Goal: Task Accomplishment & Management: Complete application form

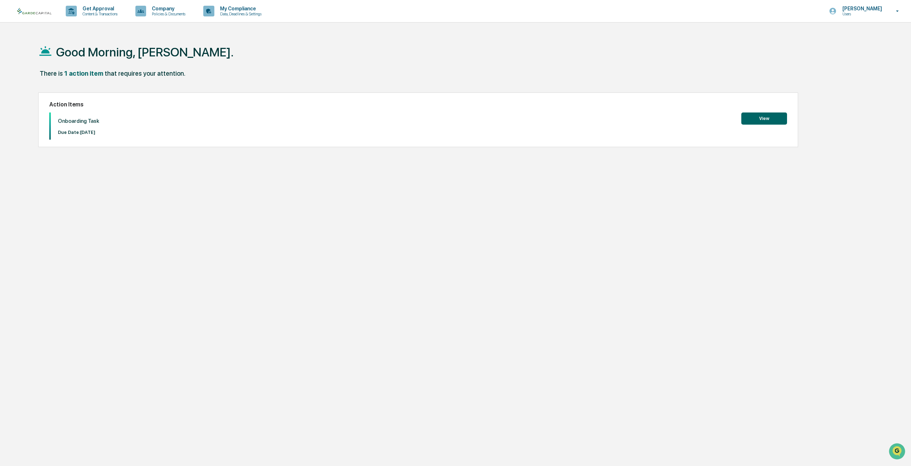
drag, startPoint x: 224, startPoint y: 164, endPoint x: 566, endPoint y: 149, distance: 342.3
click at [225, 164] on div "Good Morning, [PERSON_NAME]. There is 1 action item that requires your attentio…" at bounding box center [448, 267] width 841 height 466
click at [760, 123] on button "View" at bounding box center [764, 119] width 46 height 12
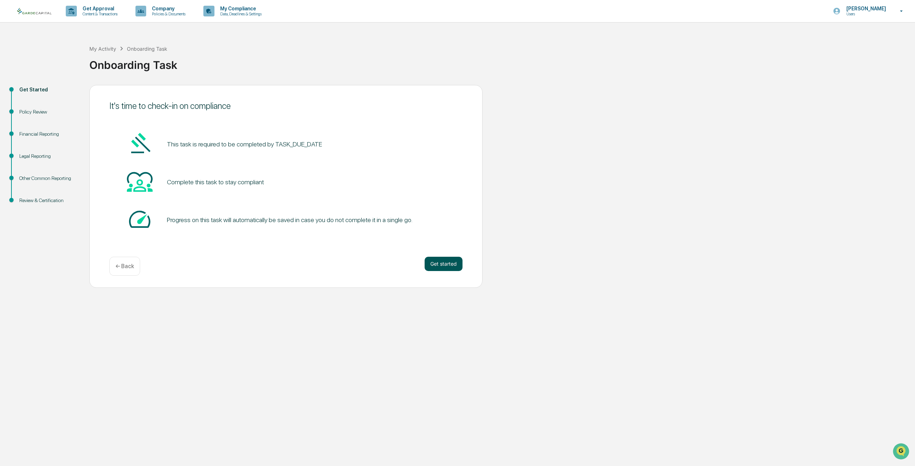
click at [449, 270] on button "Get started" at bounding box center [443, 264] width 38 height 14
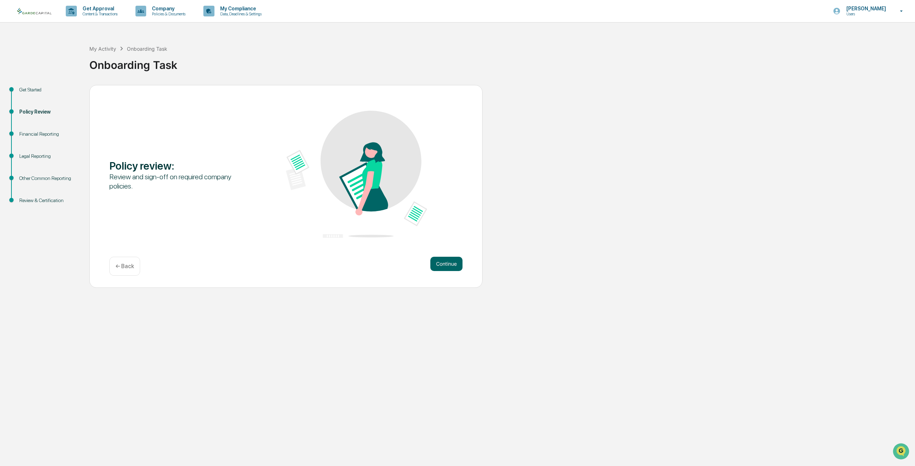
click at [447, 252] on div "Policy review : Review and sign-off on required company policies. Continue ← Ba…" at bounding box center [285, 186] width 393 height 203
click at [458, 270] on button "Continue" at bounding box center [446, 264] width 32 height 14
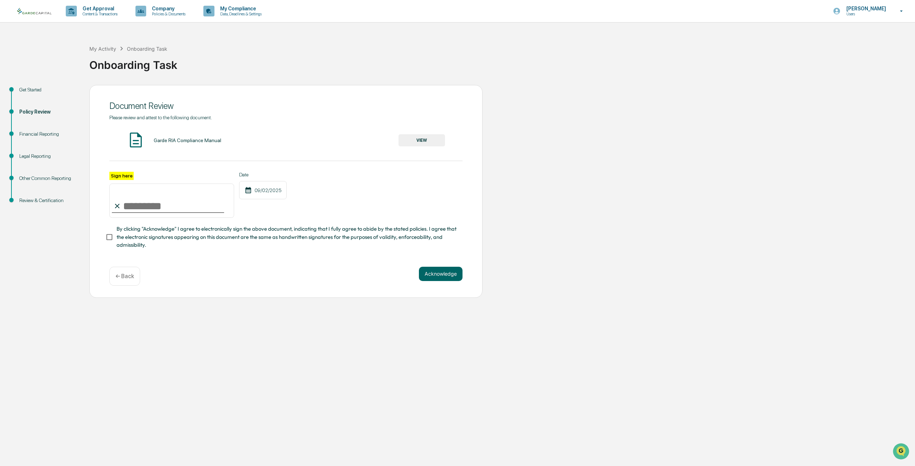
click at [162, 205] on input "Sign here" at bounding box center [171, 201] width 125 height 34
click at [150, 208] on input "Sign here" at bounding box center [171, 201] width 125 height 34
type input "**********"
click at [461, 270] on button "Acknowledge" at bounding box center [441, 274] width 44 height 14
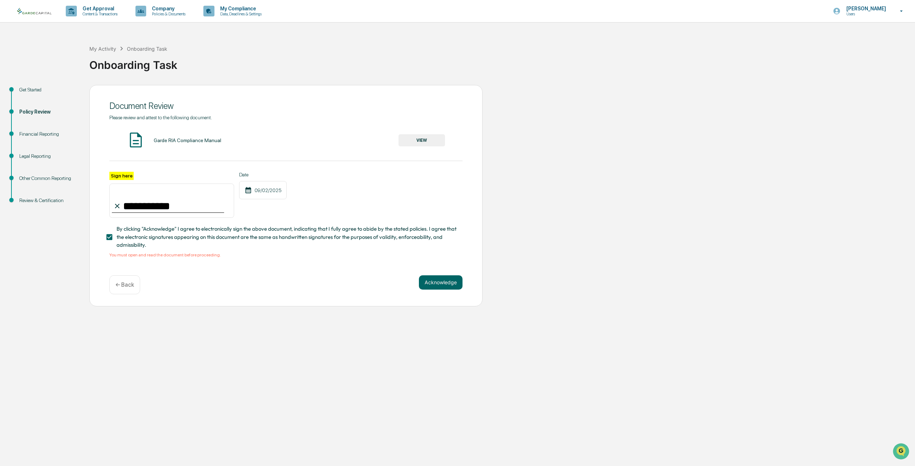
click at [414, 142] on button "VIEW" at bounding box center [421, 140] width 46 height 12
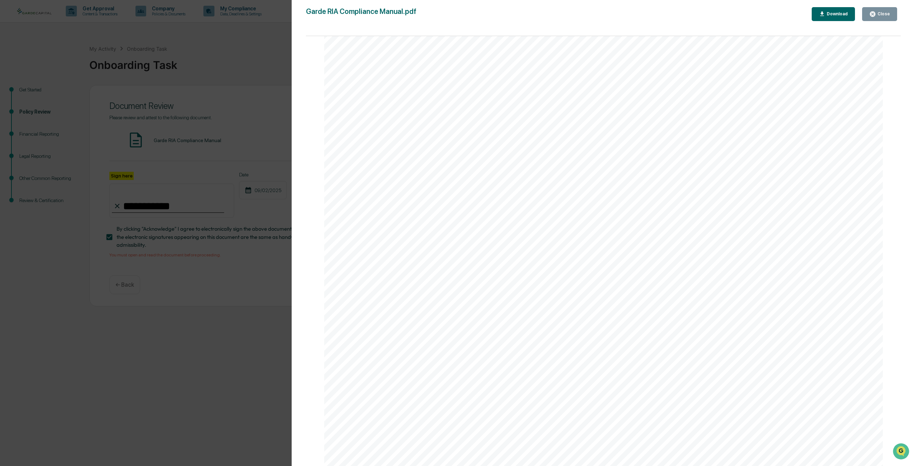
scroll to position [965, 0]
drag, startPoint x: 884, startPoint y: 11, endPoint x: 882, endPoint y: 16, distance: 5.2
click at [884, 12] on div "Close" at bounding box center [879, 14] width 21 height 7
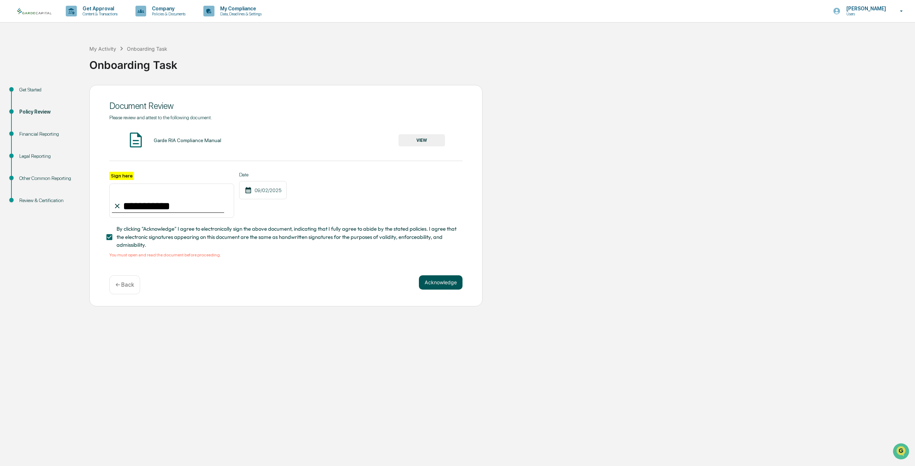
click at [442, 279] on button "Acknowledge" at bounding box center [441, 282] width 44 height 14
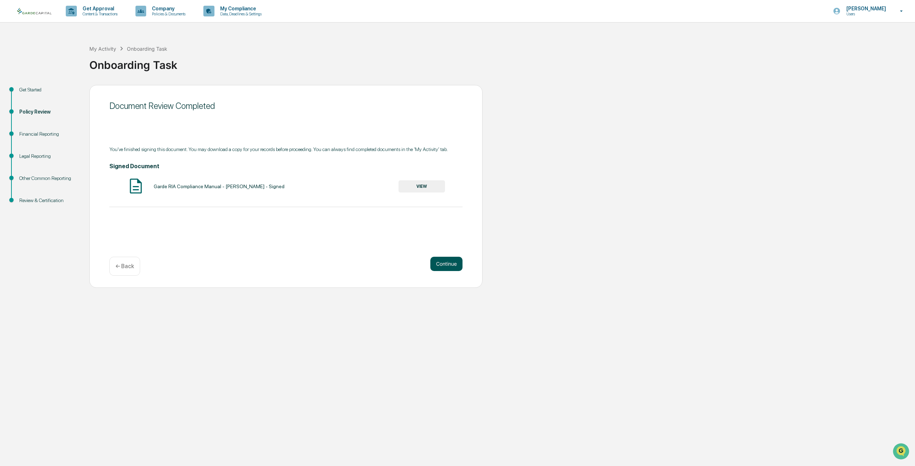
click at [449, 270] on button "Continue" at bounding box center [446, 264] width 32 height 14
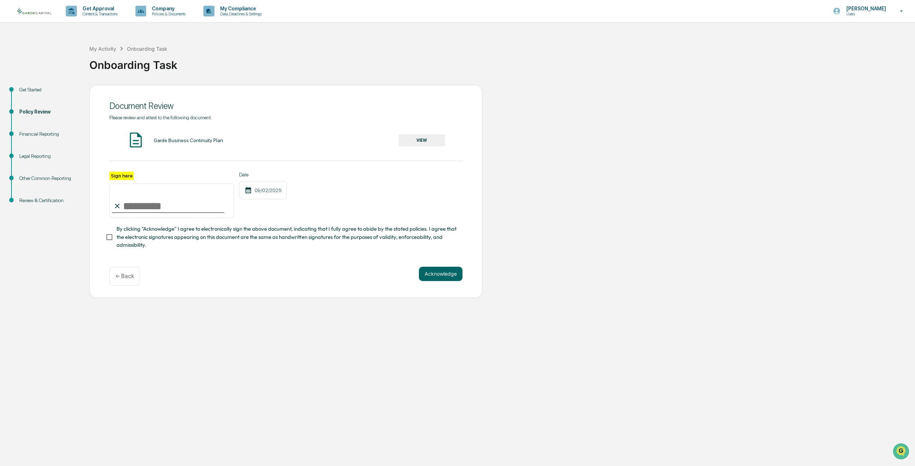
click at [148, 207] on input "Sign here" at bounding box center [171, 201] width 125 height 34
click at [148, 205] on input "Sign here" at bounding box center [171, 201] width 125 height 34
type input "**********"
click at [431, 140] on button "VIEW" at bounding box center [421, 140] width 46 height 12
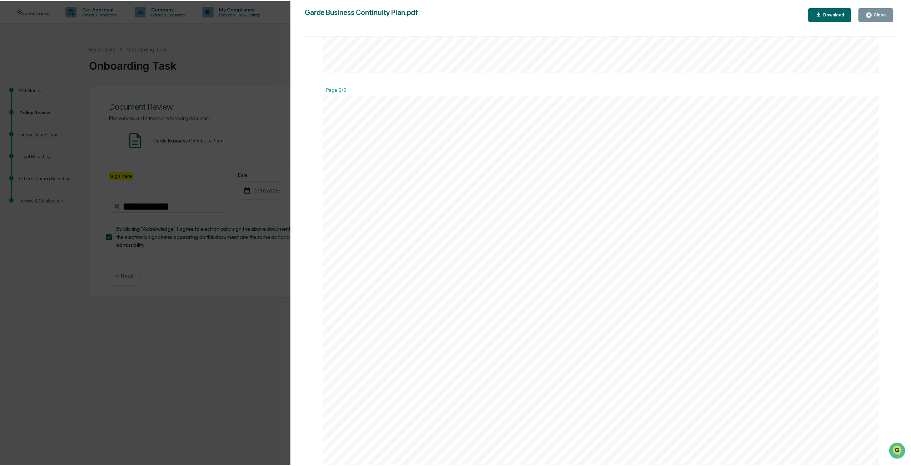
scroll to position [3787, 0]
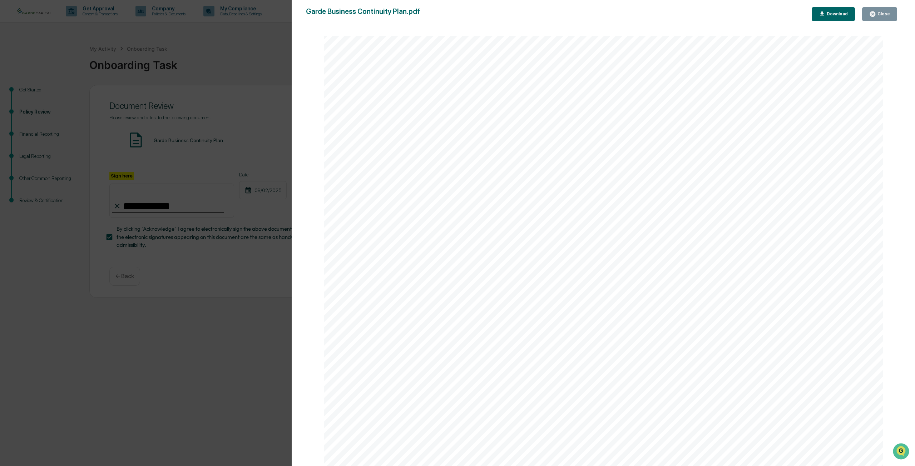
click at [876, 15] on icon "button" at bounding box center [872, 14] width 7 height 7
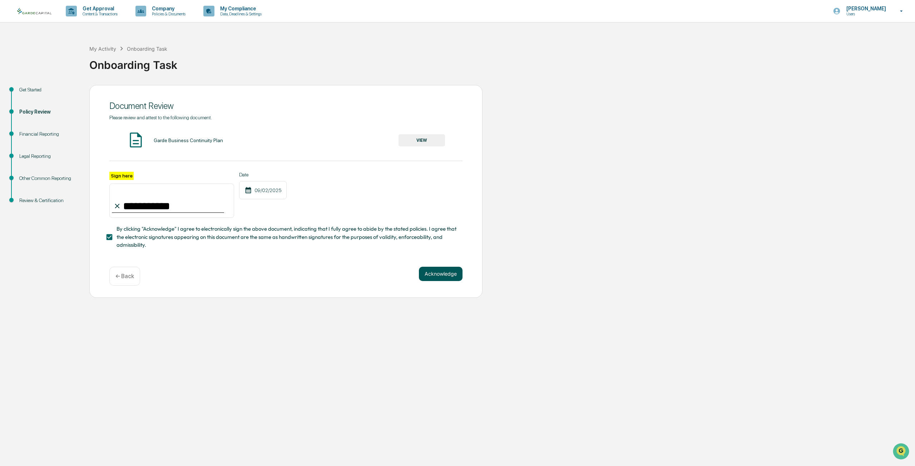
click at [451, 274] on button "Acknowledge" at bounding box center [441, 274] width 44 height 14
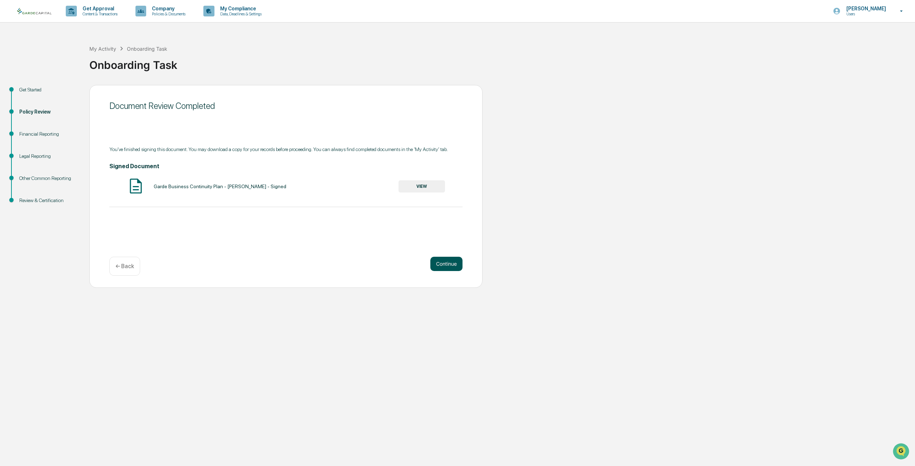
click at [453, 265] on button "Continue" at bounding box center [446, 264] width 32 height 14
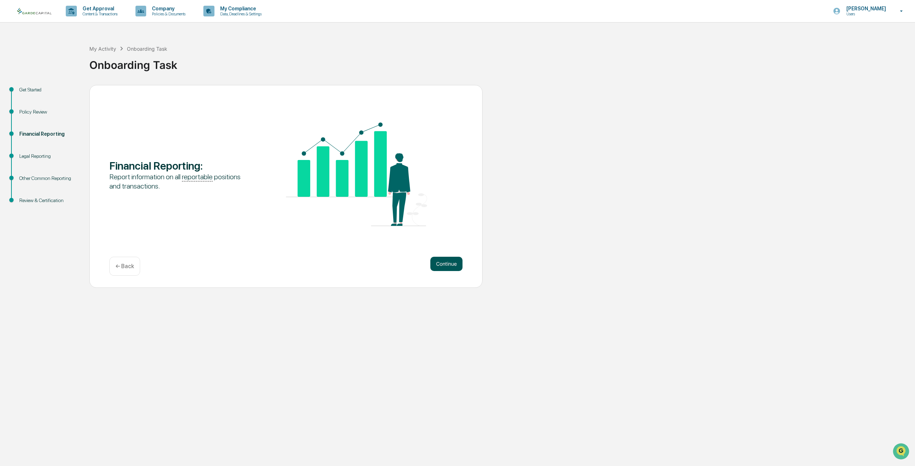
click at [449, 262] on button "Continue" at bounding box center [446, 264] width 32 height 14
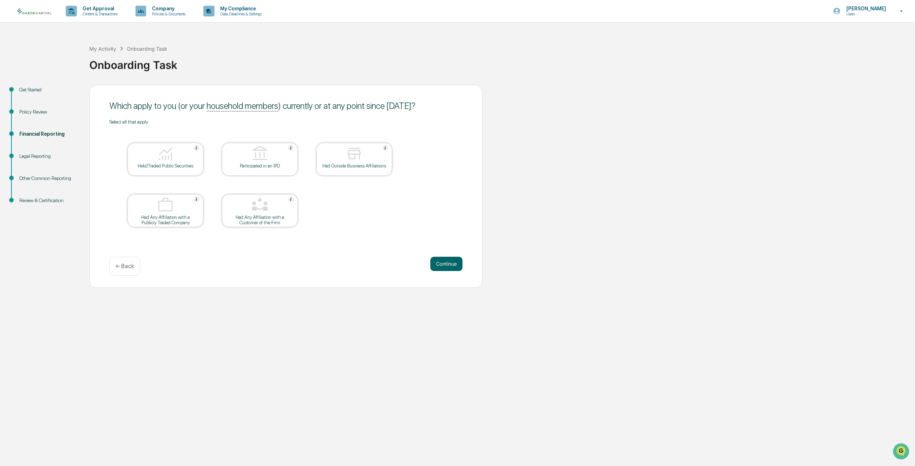
click at [164, 169] on div "Held/Traded Public Securities" at bounding box center [165, 165] width 64 height 5
click at [437, 264] on button "Continue" at bounding box center [446, 264] width 32 height 14
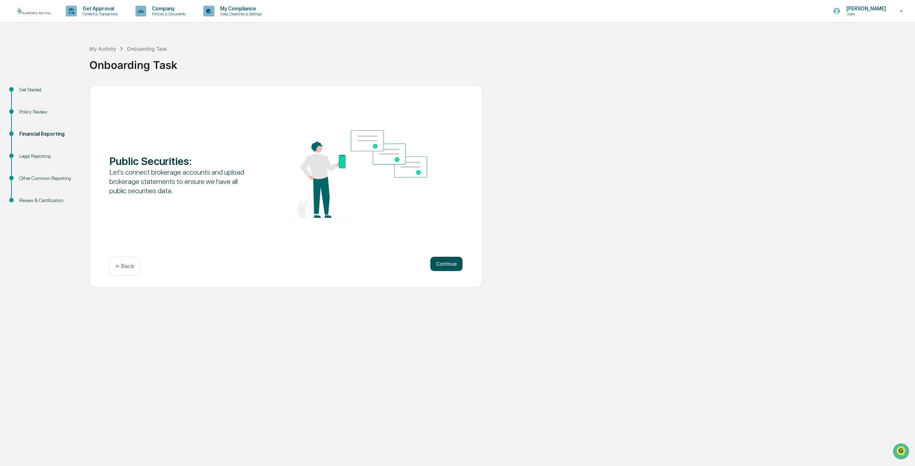
click at [454, 264] on button "Continue" at bounding box center [446, 264] width 32 height 14
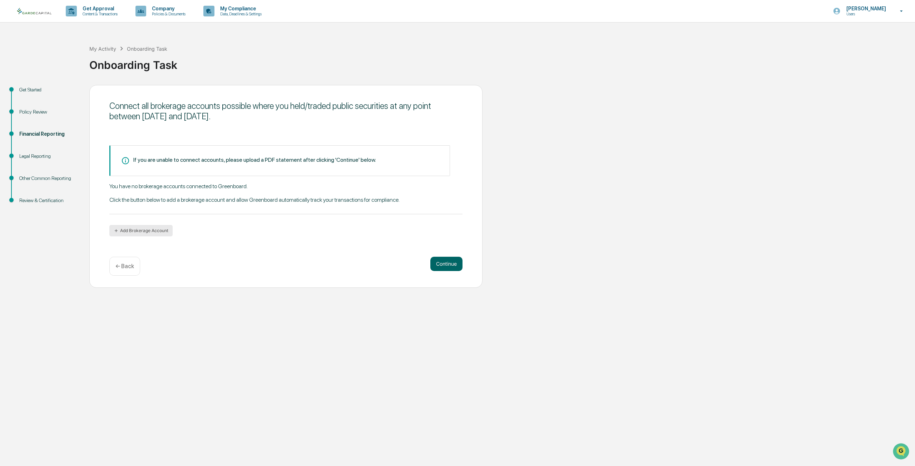
click at [142, 230] on button "Add Brokerage Account" at bounding box center [140, 230] width 63 height 11
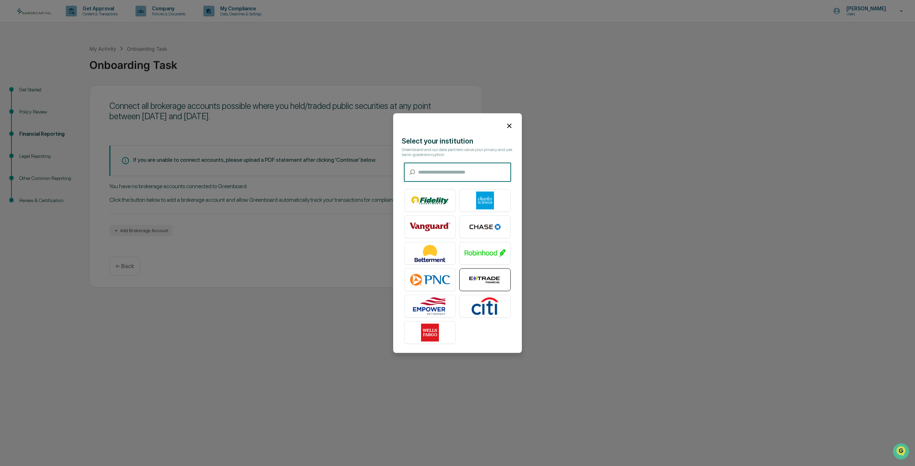
click at [488, 282] on img at bounding box center [485, 280] width 41 height 18
click at [510, 125] on icon at bounding box center [509, 126] width 4 height 4
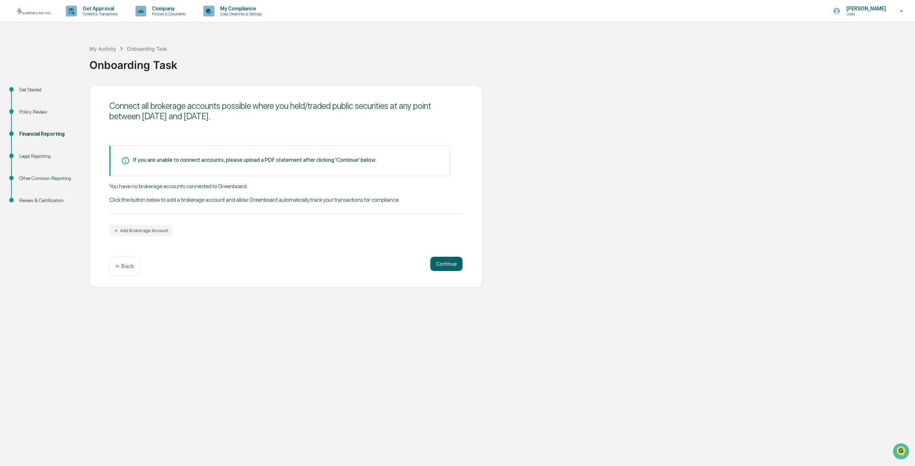
click at [141, 168] on div "If you are unable to connect accounts, please upload a PDF statement after clic…" at bounding box center [279, 160] width 341 height 31
click at [179, 160] on div "If you are unable to connect accounts, please upload a PDF statement after clic…" at bounding box center [254, 160] width 243 height 7
click at [273, 159] on div "If you are unable to connect accounts, please upload a PDF statement after clic…" at bounding box center [254, 160] width 243 height 7
click at [447, 264] on button "Continue" at bounding box center [446, 264] width 32 height 14
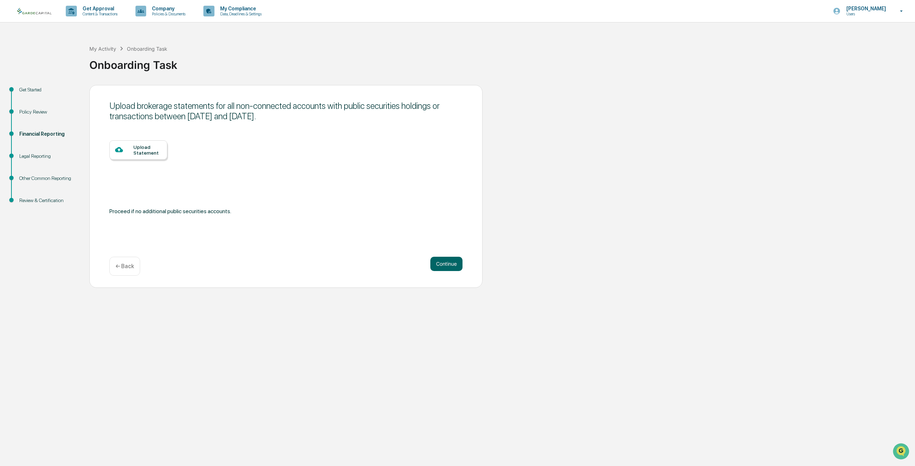
click at [95, 162] on div "Upload brokerage statements for all non-connected accounts with public securiti…" at bounding box center [285, 186] width 393 height 203
click at [136, 146] on div "Upload Statement" at bounding box center [147, 149] width 28 height 11
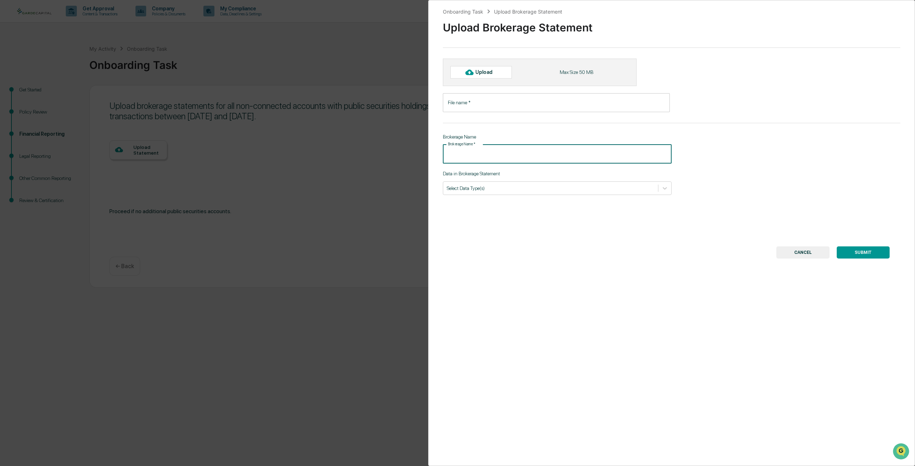
click at [509, 155] on input "Brokerage Name   *" at bounding box center [557, 154] width 229 height 19
type input "*******"
click at [487, 101] on input "File name   *" at bounding box center [556, 102] width 227 height 19
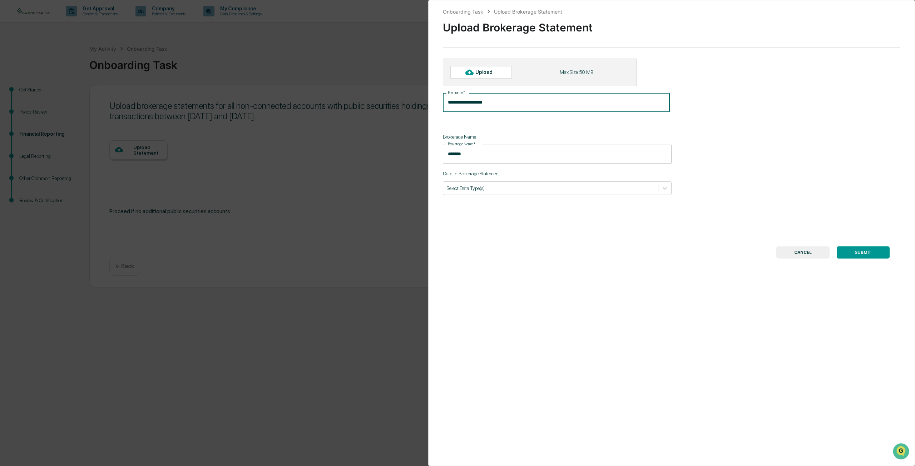
click at [486, 75] on div "Upload" at bounding box center [480, 72] width 61 height 12
type input "**********"
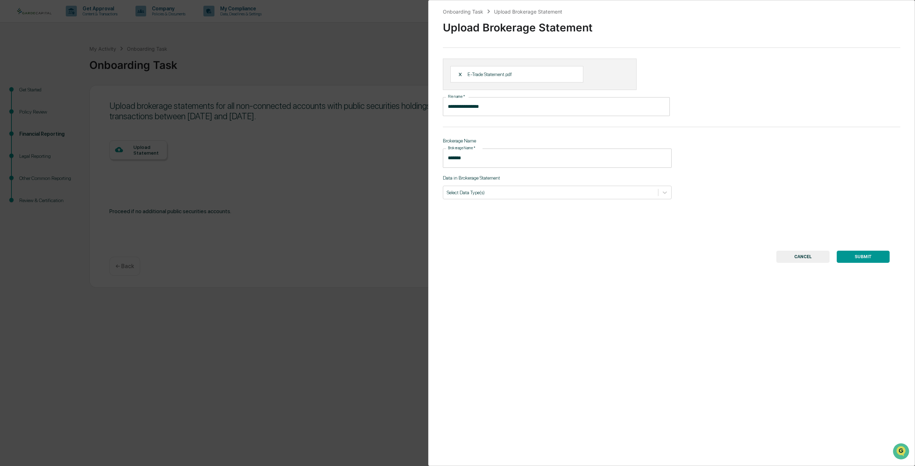
click at [630, 201] on div "**********" at bounding box center [671, 233] width 487 height 466
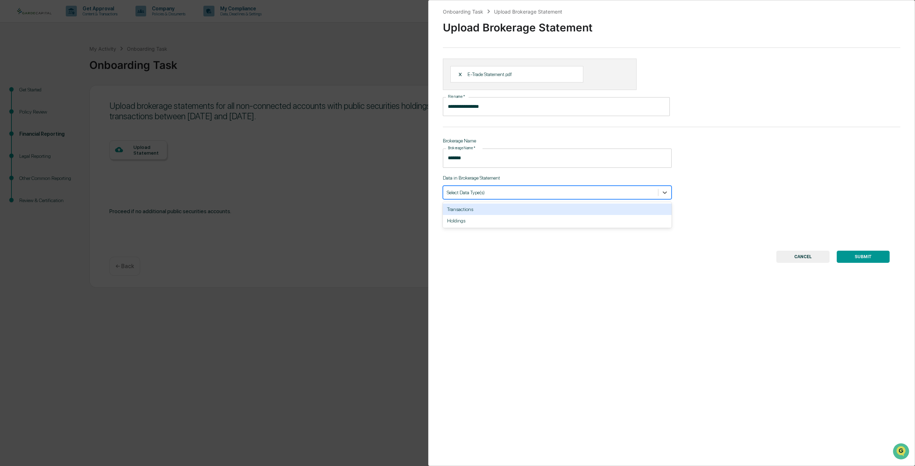
click at [631, 187] on div "Select Data Type(s)" at bounding box center [557, 193] width 229 height 14
click at [489, 209] on div "Transactions" at bounding box center [557, 209] width 229 height 11
click at [525, 246] on div "**********" at bounding box center [671, 233] width 487 height 466
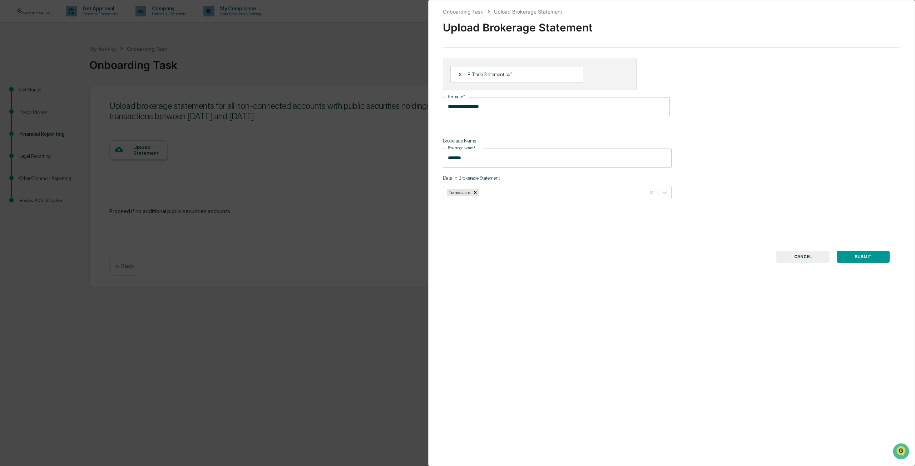
click at [868, 260] on button "SUBMIT" at bounding box center [862, 257] width 53 height 12
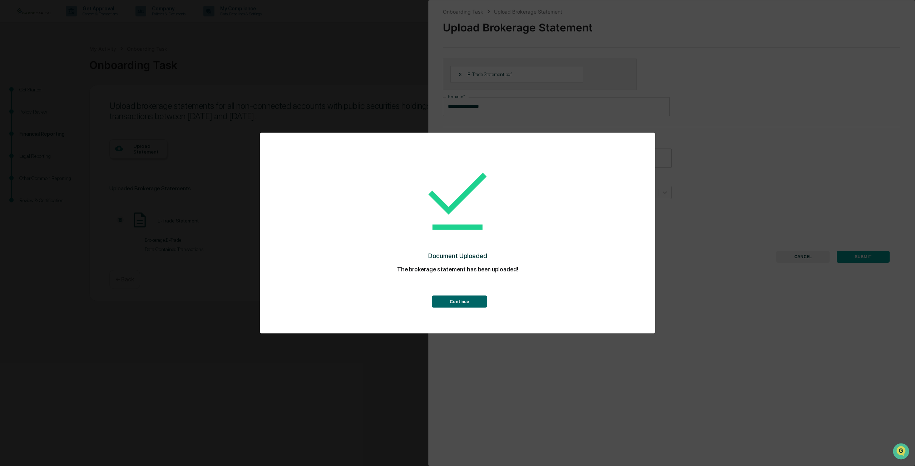
click at [457, 302] on button "Continue" at bounding box center [459, 302] width 55 height 12
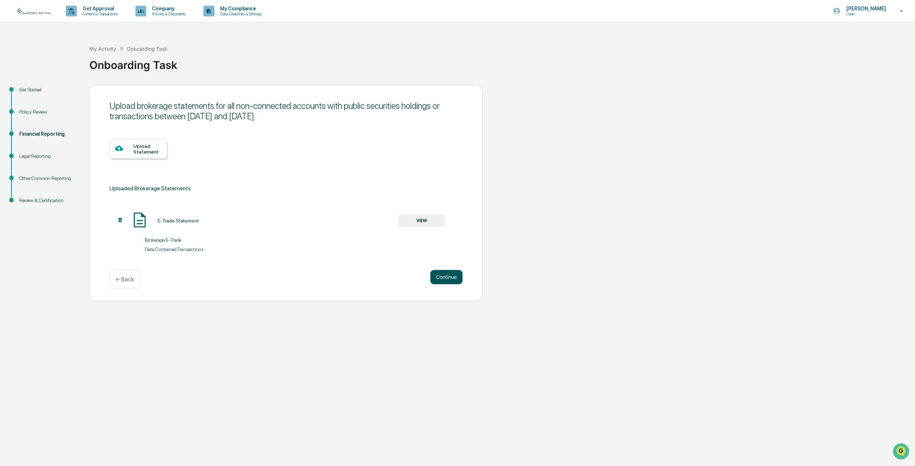
click at [448, 278] on button "Continue" at bounding box center [446, 277] width 32 height 14
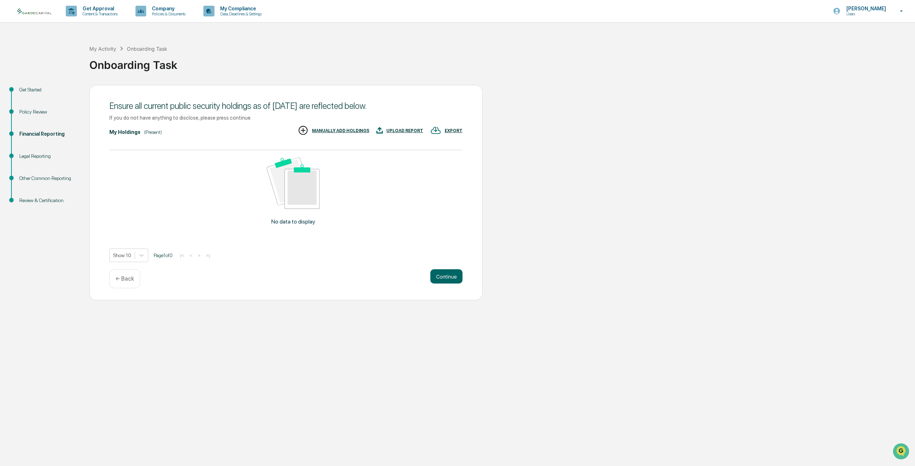
click at [446, 267] on div "Ensure all current public security holdings as of [DATE] are reflected below. I…" at bounding box center [285, 192] width 393 height 215
click at [439, 276] on button "Continue" at bounding box center [446, 276] width 32 height 14
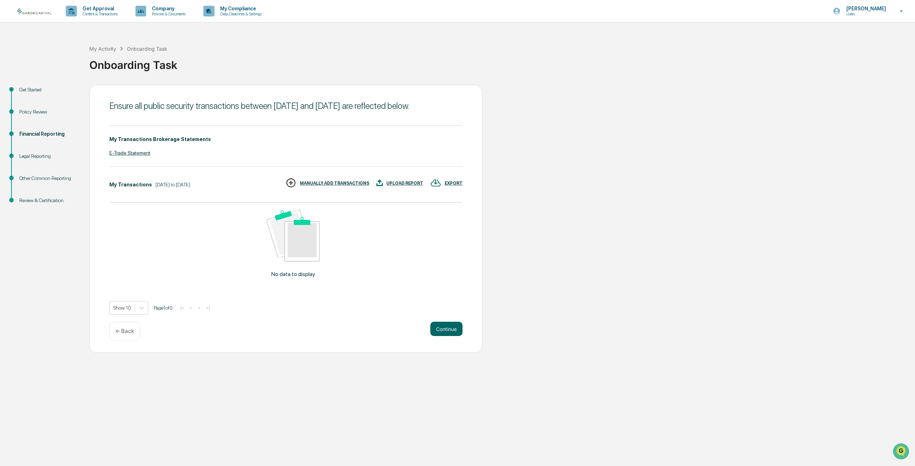
click at [133, 156] on div "E-Trade Statement" at bounding box center [285, 153] width 353 height 6
click at [447, 336] on button "Continue" at bounding box center [446, 329] width 32 height 14
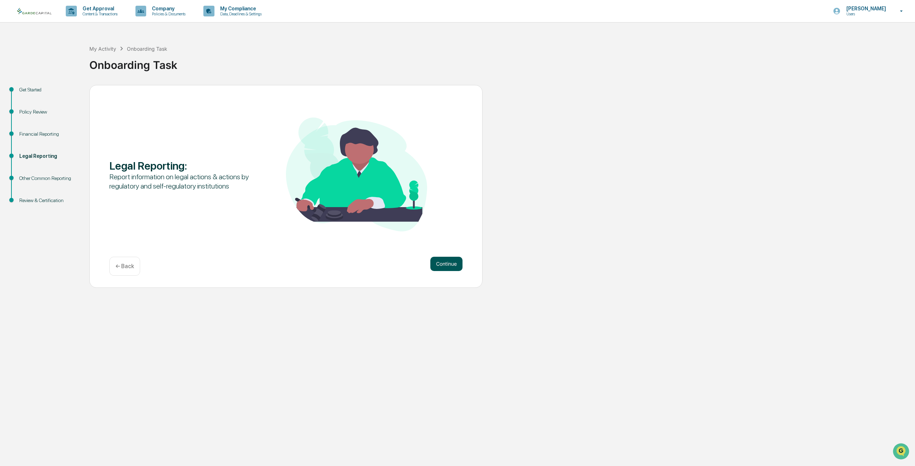
click at [452, 266] on button "Continue" at bounding box center [446, 264] width 32 height 14
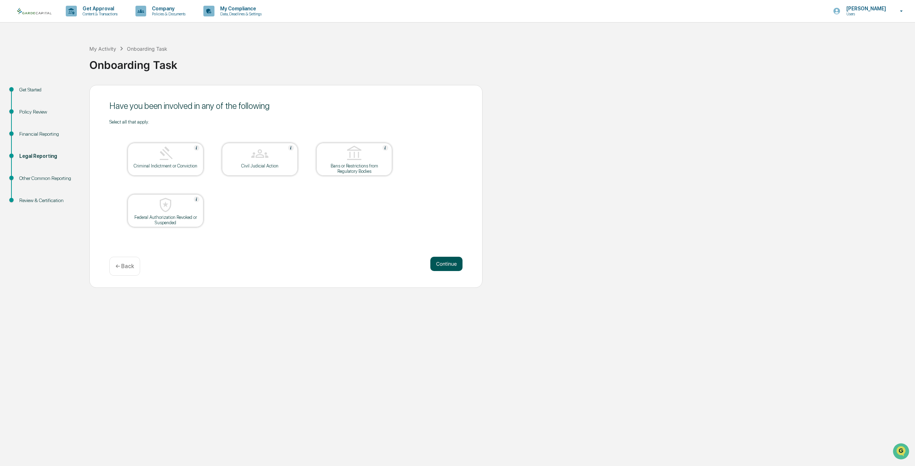
click at [444, 267] on button "Continue" at bounding box center [446, 264] width 32 height 14
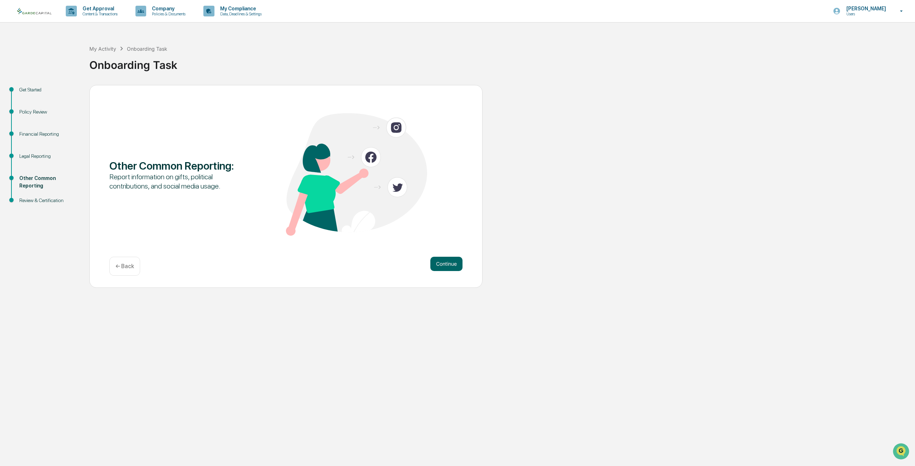
drag, startPoint x: 474, startPoint y: 269, endPoint x: 464, endPoint y: 269, distance: 9.6
click at [470, 269] on div "Other Common Reporting : Report information on gifts, political contributions, …" at bounding box center [285, 186] width 393 height 203
click at [461, 269] on button "Continue" at bounding box center [446, 264] width 32 height 14
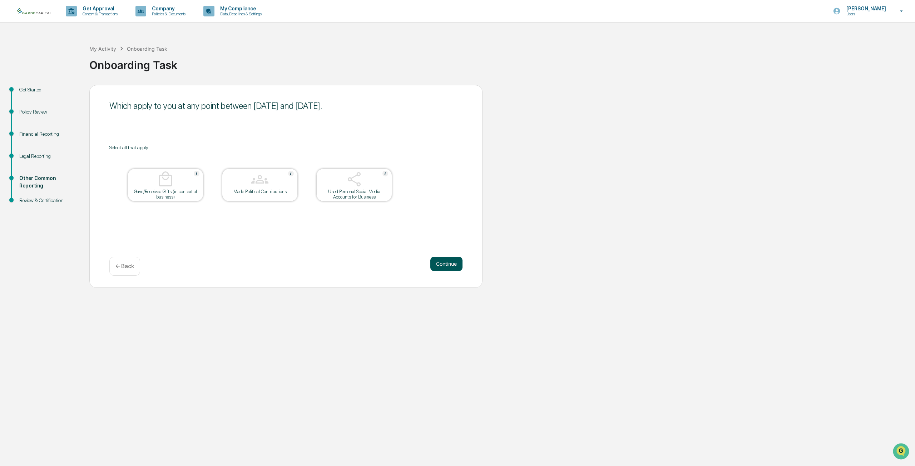
click at [452, 264] on button "Continue" at bounding box center [446, 264] width 32 height 14
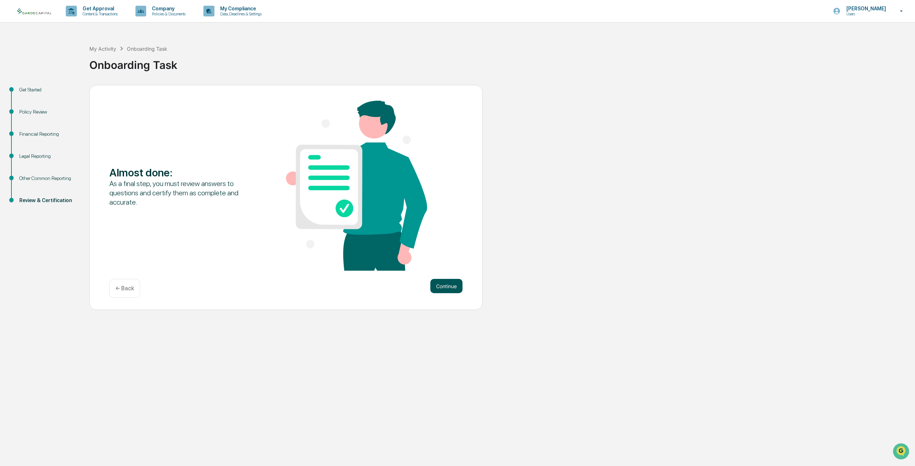
click at [449, 289] on button "Continue" at bounding box center [446, 286] width 32 height 14
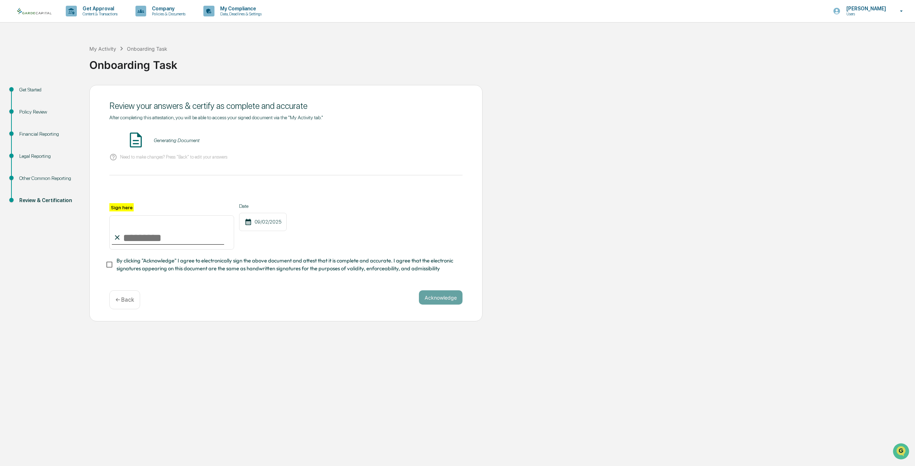
click at [126, 230] on input "Sign here" at bounding box center [171, 232] width 125 height 34
click at [120, 204] on label "Sign here" at bounding box center [121, 207] width 24 height 8
click at [120, 215] on input "Sign here" at bounding box center [171, 232] width 125 height 34
type input "**********"
click at [105, 272] on div "**********" at bounding box center [285, 203] width 393 height 237
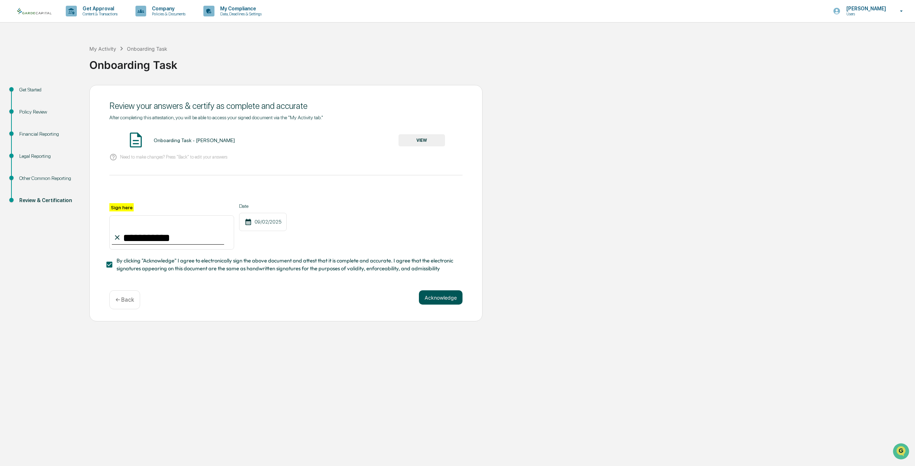
click at [443, 299] on button "Acknowledge" at bounding box center [441, 297] width 44 height 14
click at [425, 141] on button "VIEW" at bounding box center [421, 140] width 46 height 12
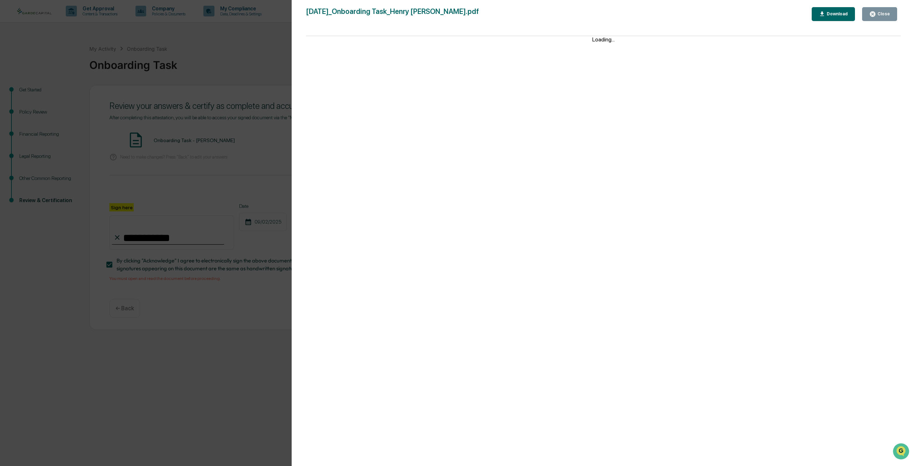
drag, startPoint x: 877, startPoint y: 14, endPoint x: 545, endPoint y: 245, distance: 405.0
click at [877, 14] on div "Close" at bounding box center [879, 14] width 21 height 7
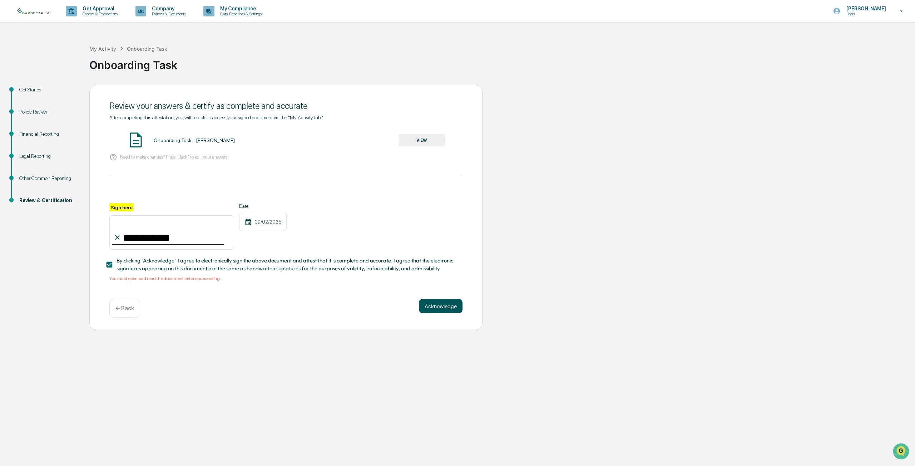
click at [460, 307] on button "Acknowledge" at bounding box center [441, 306] width 44 height 14
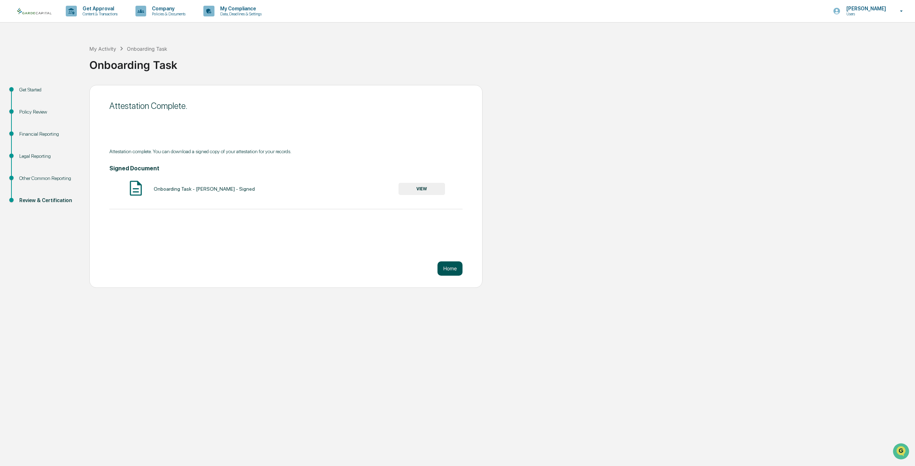
click at [457, 267] on button "Home" at bounding box center [449, 269] width 25 height 14
